Goal: Information Seeking & Learning: Learn about a topic

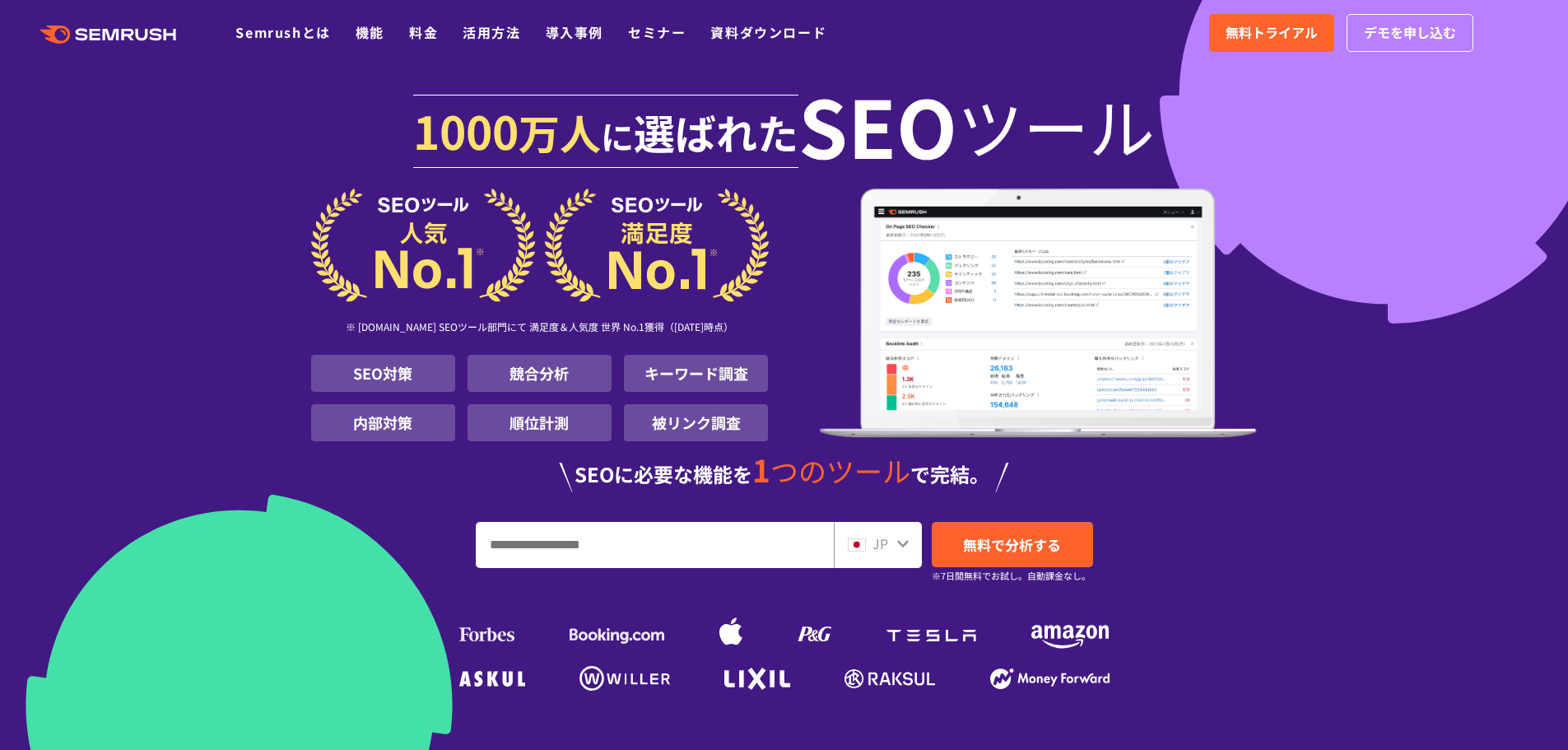
click at [562, 542] on input "URL、キーワードを入力してください" at bounding box center [654, 545] width 356 height 44
type input "***"
click at [1011, 548] on span "無料で分析する" at bounding box center [1012, 544] width 98 height 21
